Goal: Task Accomplishment & Management: Use online tool/utility

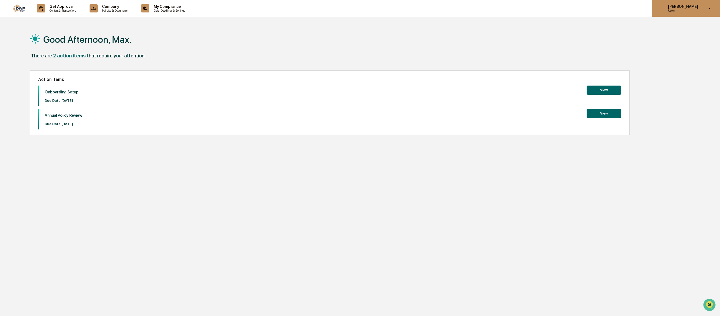
click at [692, 7] on p "[PERSON_NAME]" at bounding box center [681, 6] width 37 height 4
click at [448, 44] on div at bounding box center [361, 158] width 722 height 316
click at [17, 7] on img at bounding box center [19, 8] width 13 height 8
click at [69, 10] on p "Content & Transactions" at bounding box center [62, 11] width 34 height 4
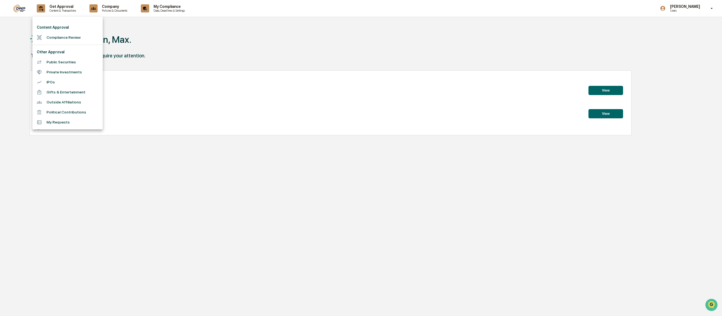
click at [55, 34] on li "Compliance Review" at bounding box center [67, 37] width 70 height 10
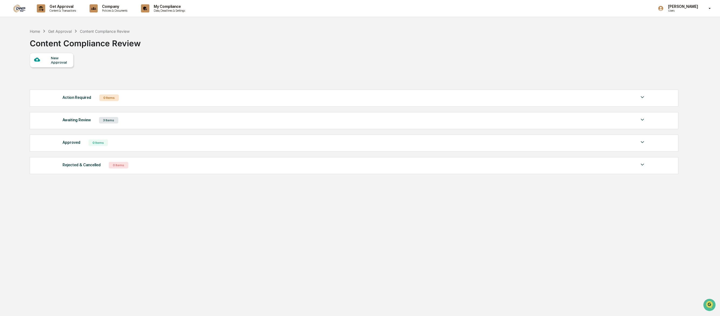
click at [153, 123] on div "Awaiting Review 3 Items" at bounding box center [353, 120] width 583 height 8
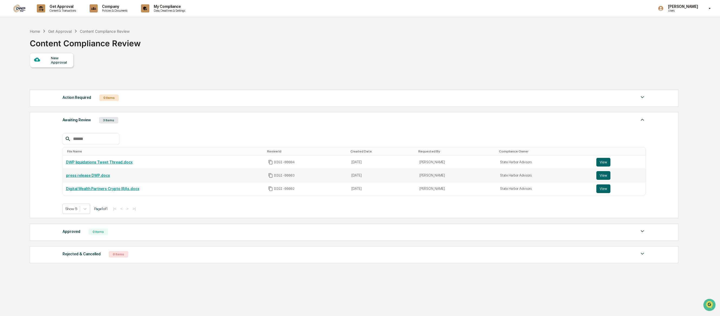
click at [98, 177] on td "press release DWP.docx" at bounding box center [164, 175] width 202 height 13
click at [98, 176] on link "press release DWP.docx" at bounding box center [88, 175] width 44 height 4
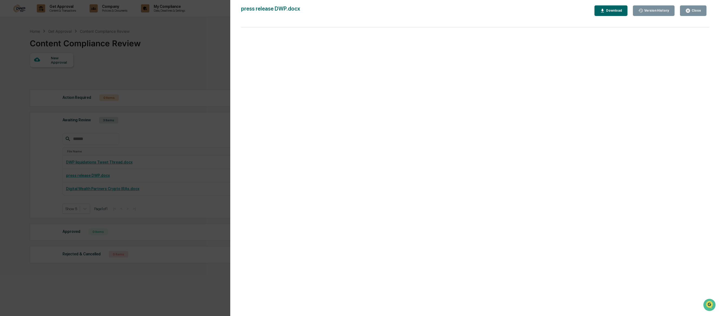
click at [702, 12] on button "Close" at bounding box center [693, 10] width 27 height 11
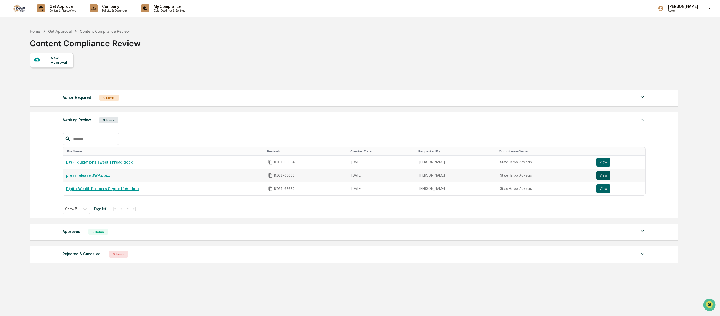
click at [598, 173] on button "View" at bounding box center [603, 175] width 14 height 9
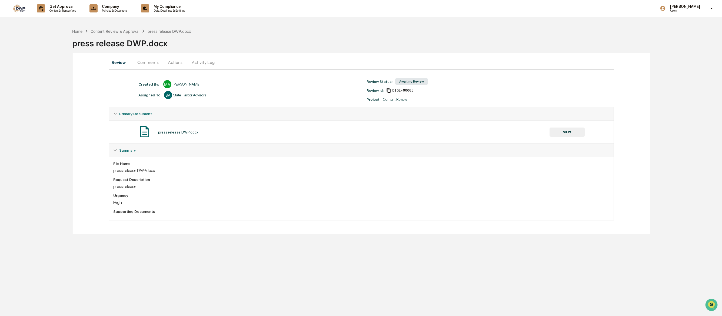
click at [142, 62] on button "Comments" at bounding box center [148, 62] width 30 height 13
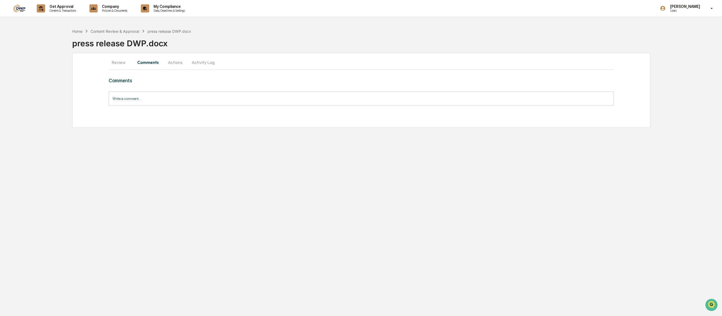
click at [165, 62] on button "Actions" at bounding box center [175, 62] width 24 height 13
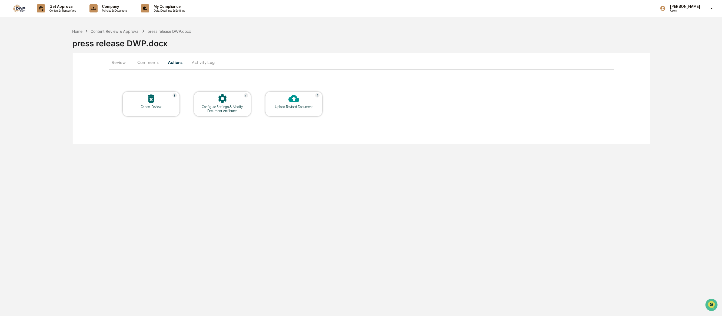
click at [119, 64] on button "Review" at bounding box center [121, 62] width 24 height 13
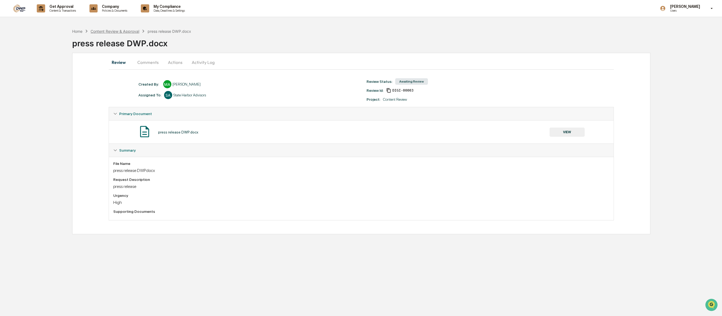
click at [107, 31] on div "Content Review & Approval" at bounding box center [115, 31] width 49 height 5
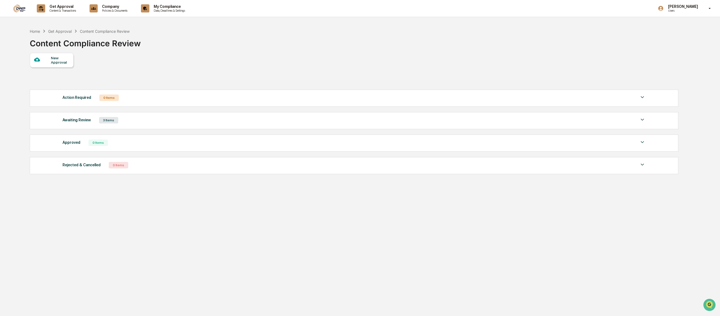
click at [31, 28] on div "Home Get Approval Content Compliance Review" at bounding box center [80, 31] width 100 height 6
click at [35, 31] on div "Home" at bounding box center [35, 31] width 10 height 5
